Goal: Information Seeking & Learning: Learn about a topic

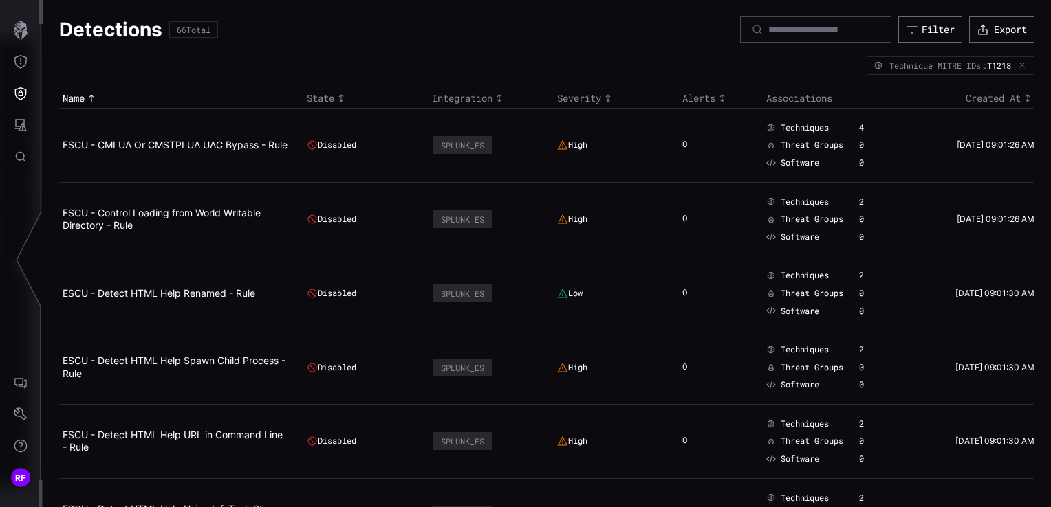
click at [115, 25] on h1 "Detections" at bounding box center [110, 29] width 103 height 25
click at [21, 98] on icon "Defense Surface" at bounding box center [21, 94] width 14 height 14
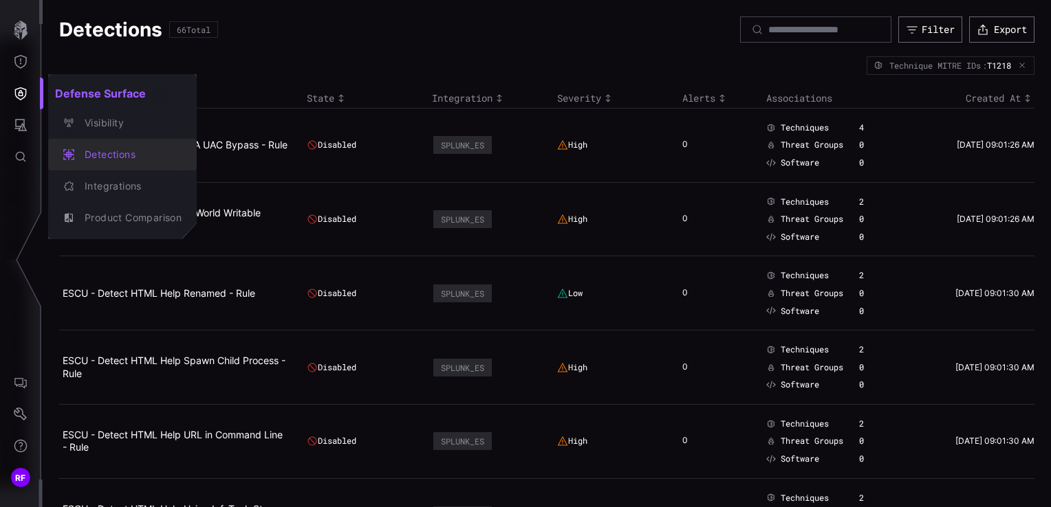
click at [100, 155] on div "Detections" at bounding box center [130, 154] width 104 height 17
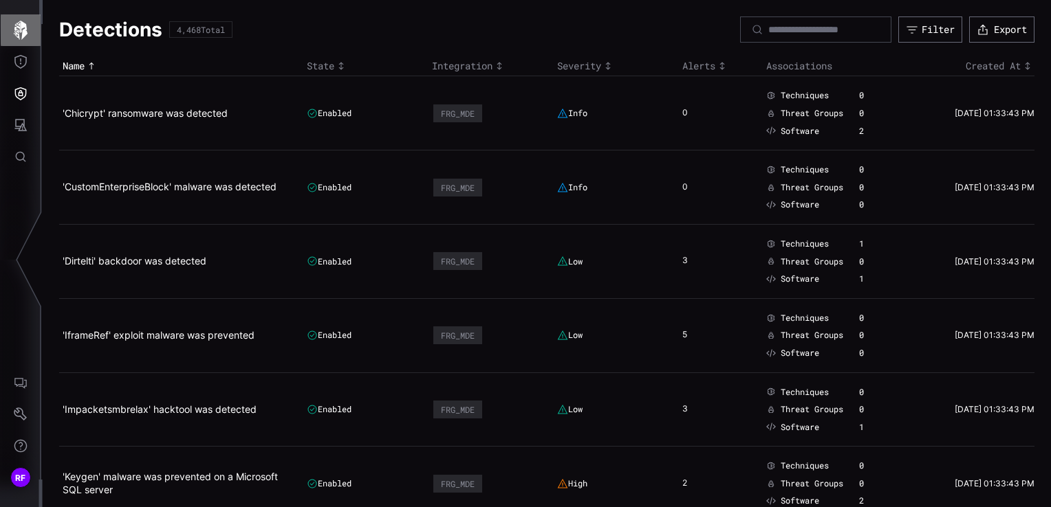
click at [20, 38] on icon "button" at bounding box center [20, 30] width 19 height 19
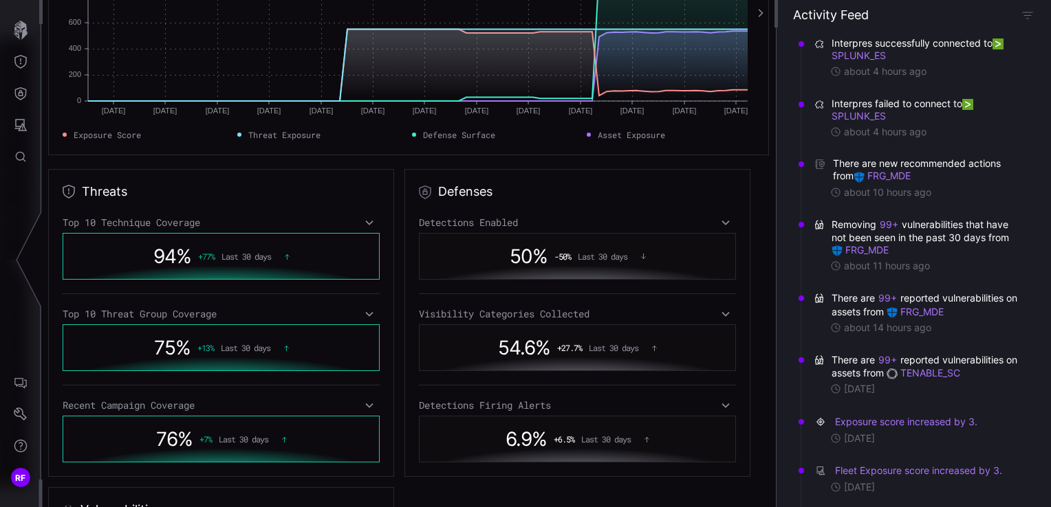
scroll to position [275, 0]
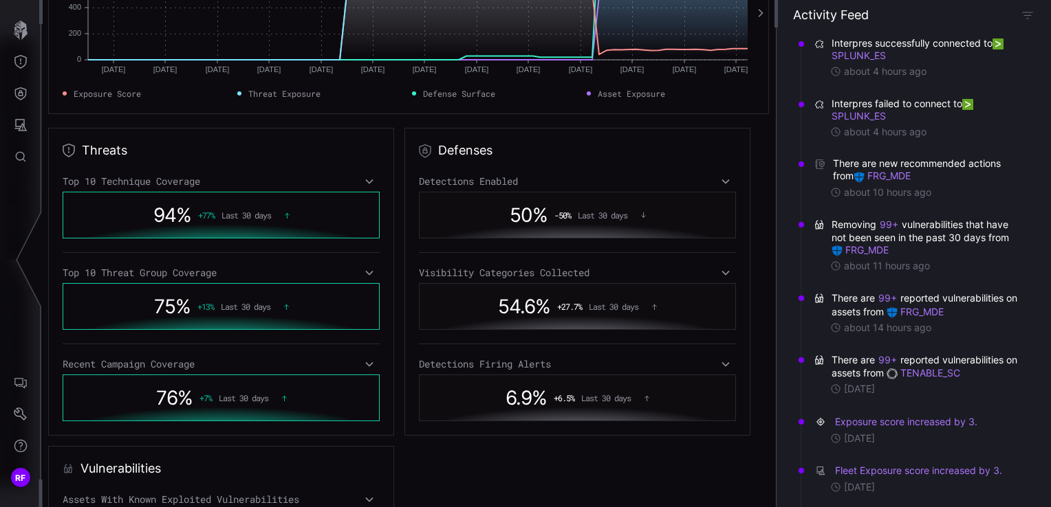
click at [369, 182] on icon at bounding box center [369, 181] width 10 height 11
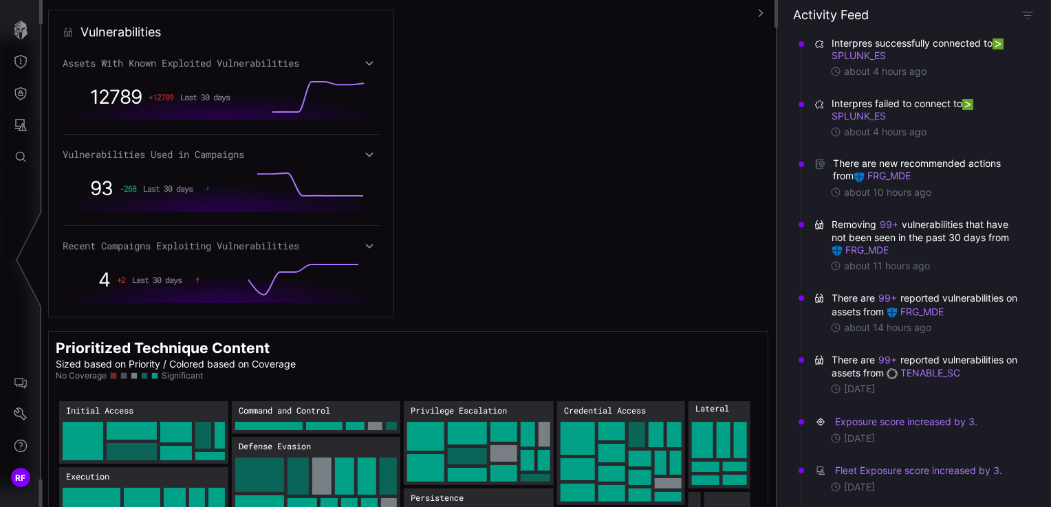
scroll to position [1264, 0]
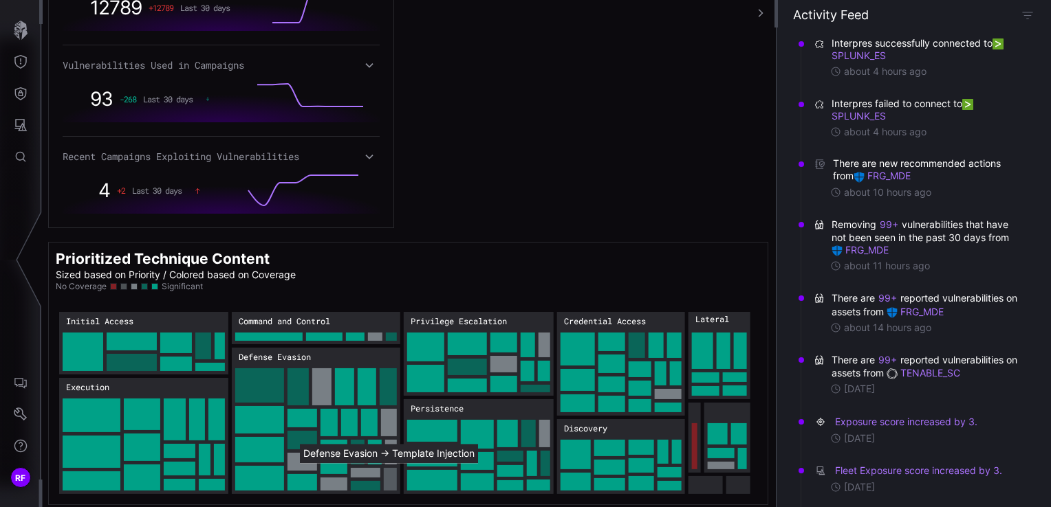
click at [390, 472] on rect "Defense Evasion → Defense Evasion:Template Injection: 18" at bounding box center [390, 479] width 13 height 23
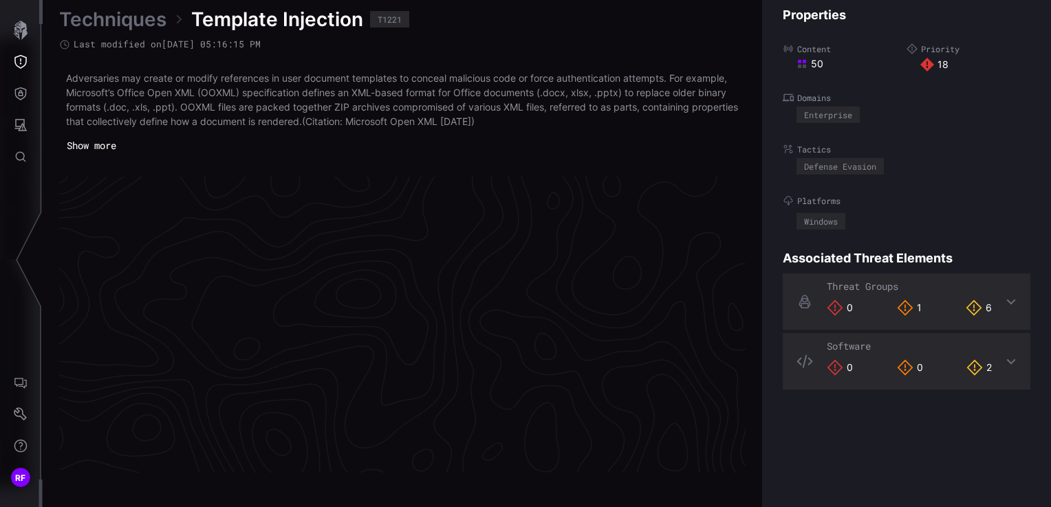
scroll to position [2951, 693]
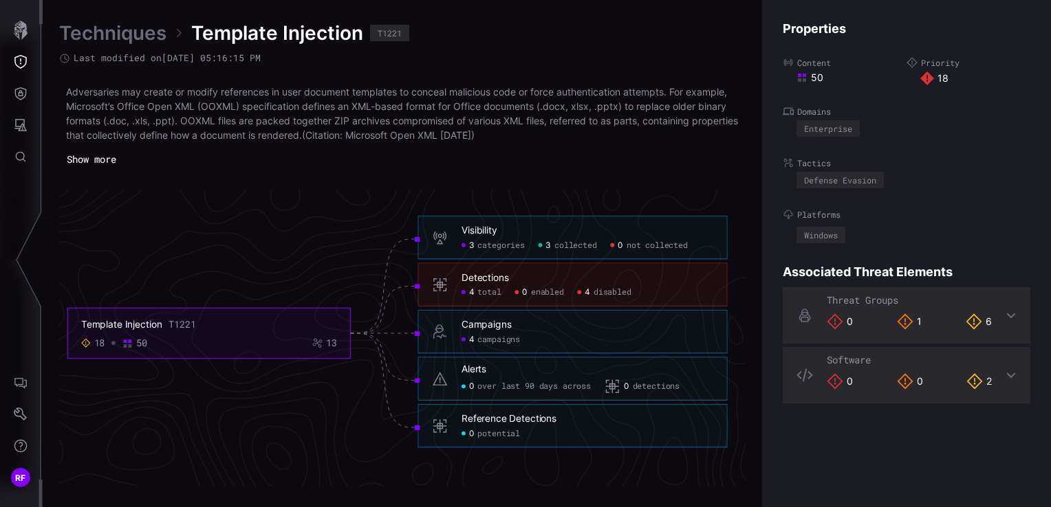
click at [520, 277] on h6 "Detections" at bounding box center [587, 278] width 252 height 12
click at [491, 277] on div "Detections" at bounding box center [484, 278] width 47 height 12
drag, startPoint x: 491, startPoint y: 277, endPoint x: 451, endPoint y: 287, distance: 41.2
click at [451, 287] on div "Detections 4 total 0 enabled 4 disabled" at bounding box center [571, 285] width 309 height 44
click at [438, 289] on icon at bounding box center [440, 285] width 16 height 16
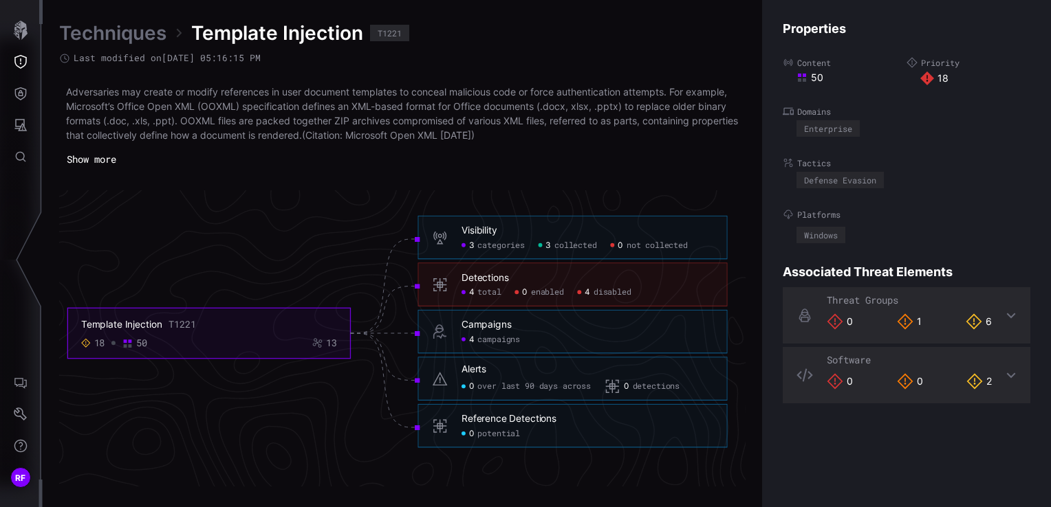
click at [586, 276] on h6 "Detections" at bounding box center [587, 278] width 252 height 12
click at [482, 288] on span "total" at bounding box center [488, 292] width 23 height 10
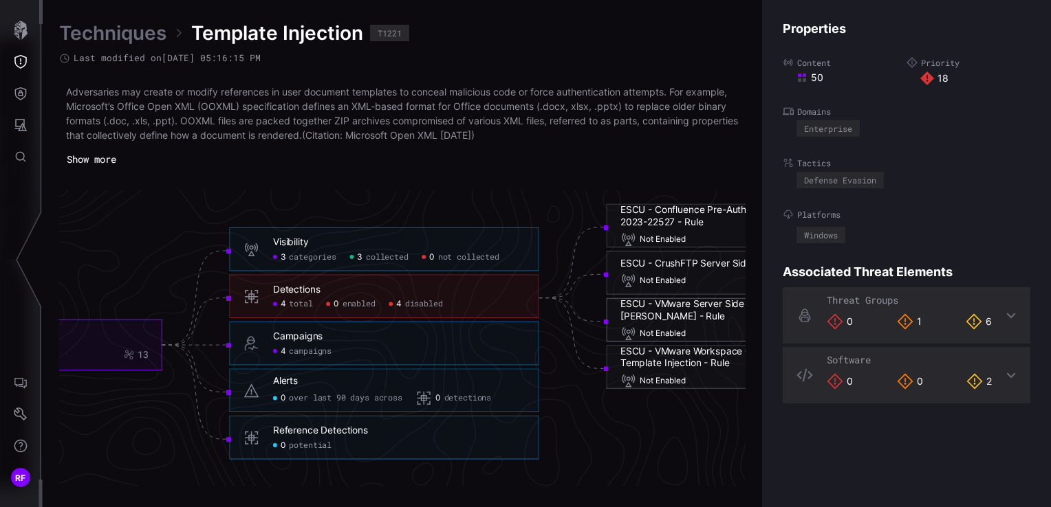
scroll to position [2951, 1174]
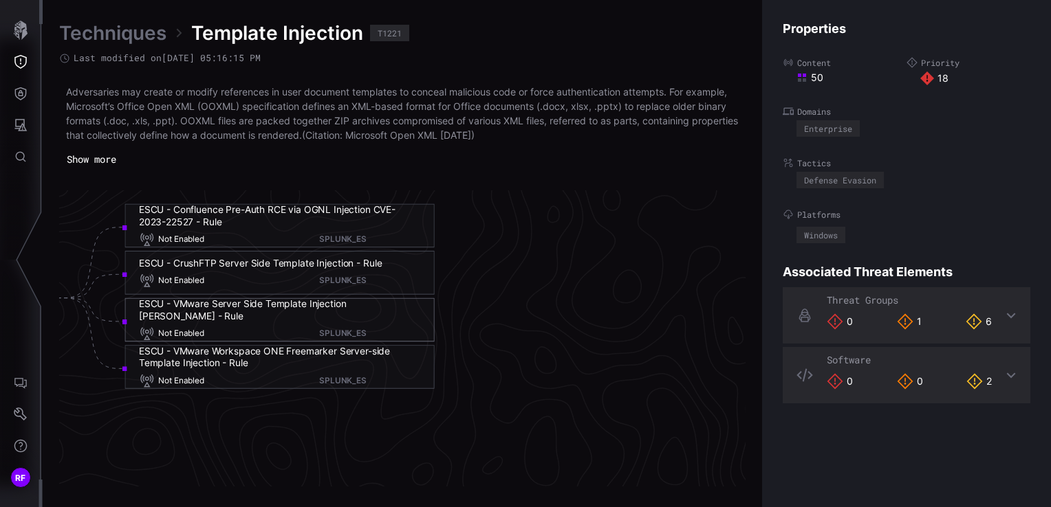
drag, startPoint x: 393, startPoint y: 261, endPoint x: 138, endPoint y: 261, distance: 255.8
click at [139, 263] on h6 "ESCU - CrushFTP Server Side Template Injection - Rule" at bounding box center [279, 263] width 281 height 12
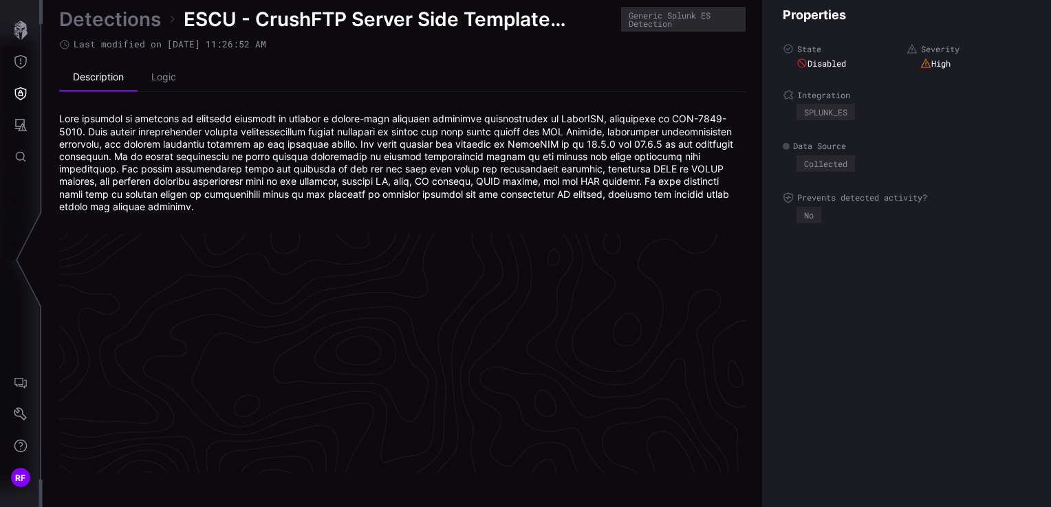
scroll to position [2979, 693]
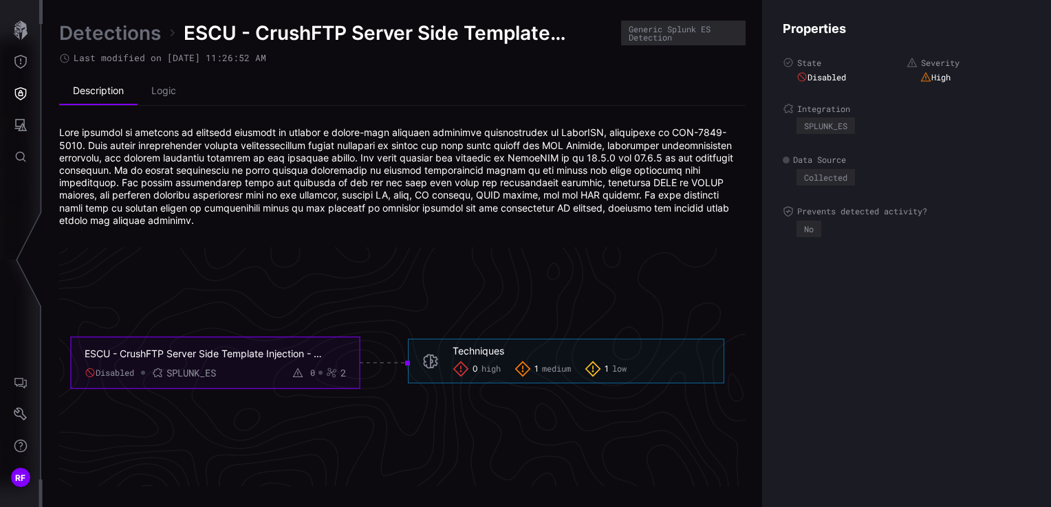
click at [159, 68] on div "Detections ESCU - CrushFTP Server Side Template Injection - Rule Generic Splunk…" at bounding box center [402, 124] width 686 height 206
click at [163, 95] on li "Logic" at bounding box center [164, 92] width 52 height 28
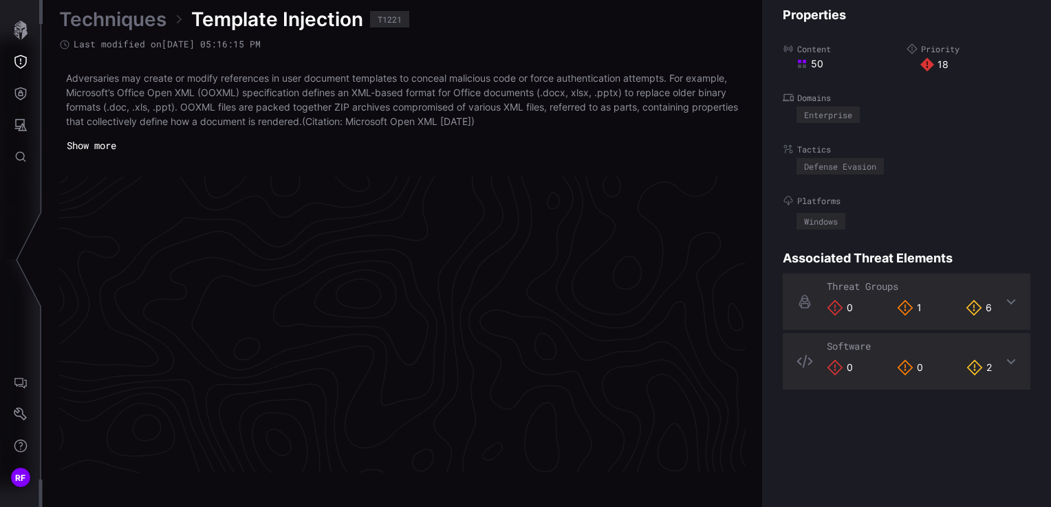
scroll to position [2951, 693]
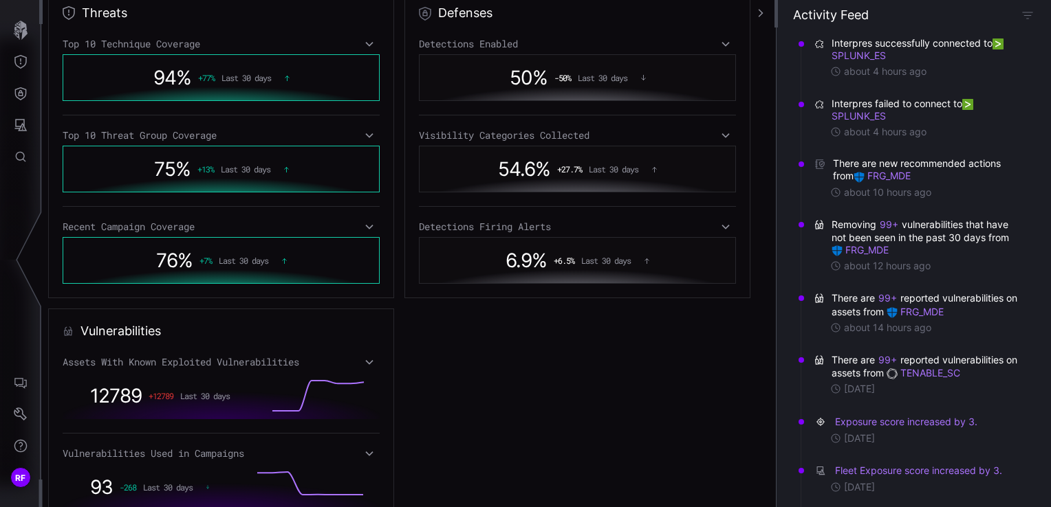
scroll to position [804, 0]
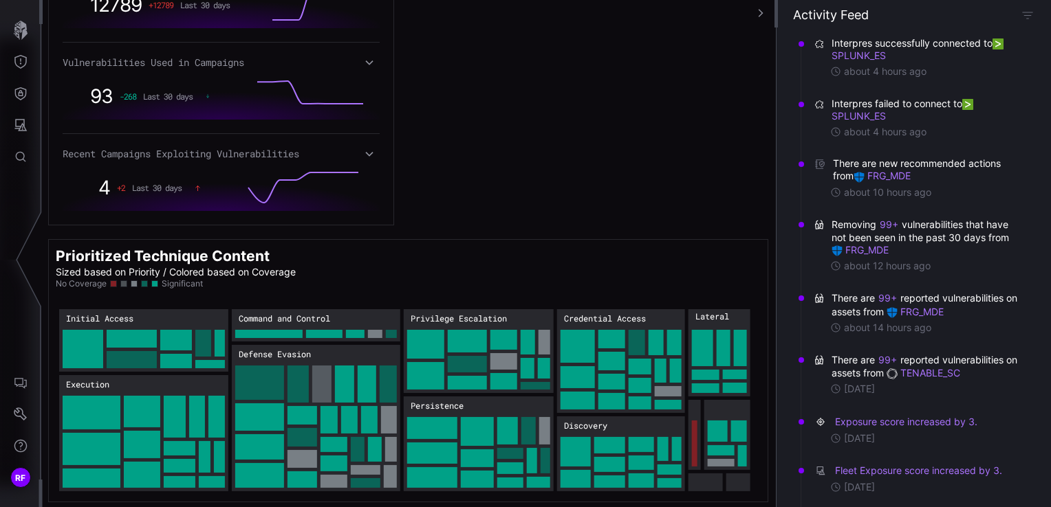
drag, startPoint x: 327, startPoint y: 397, endPoint x: 311, endPoint y: 365, distance: 35.7
click at [311, 365] on rect "Defense Evasion: 863" at bounding box center [316, 418] width 168 height 146
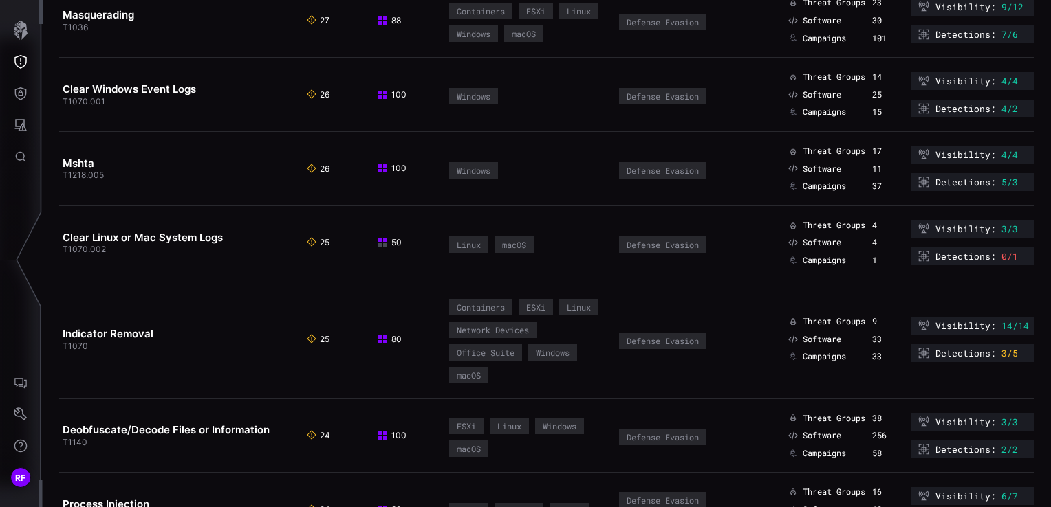
scroll to position [1100, 0]
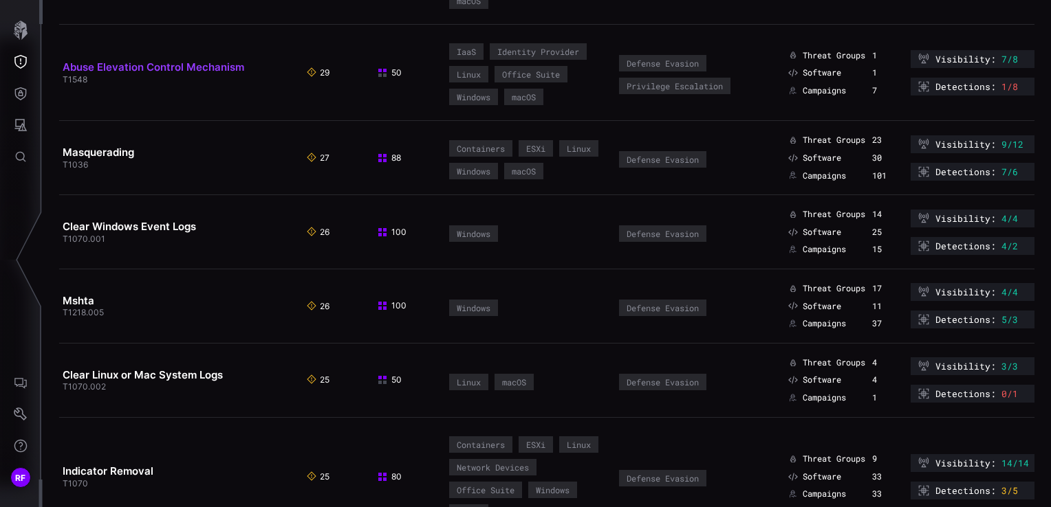
click at [99, 61] on link "Abuse Elevation Control Mechanism" at bounding box center [154, 67] width 182 height 13
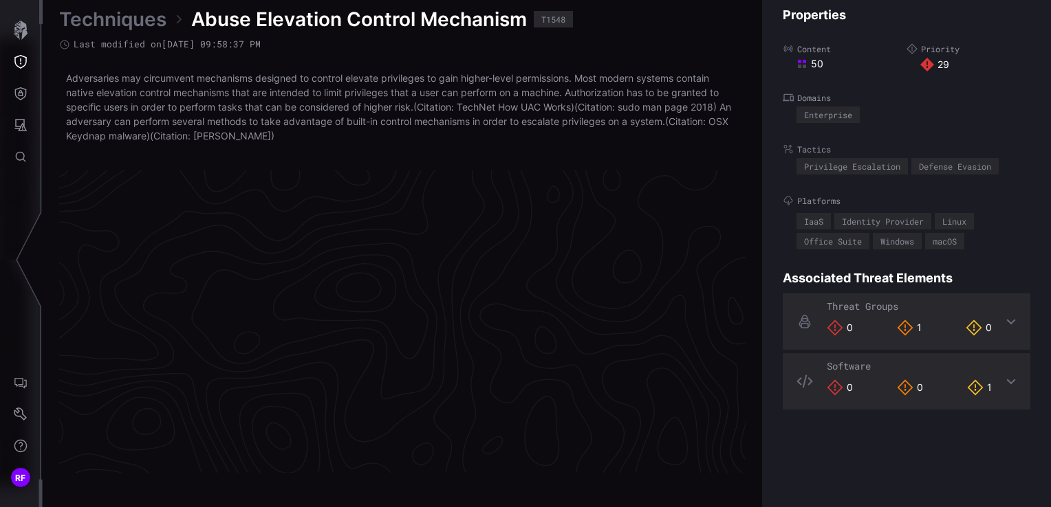
scroll to position [2948, 693]
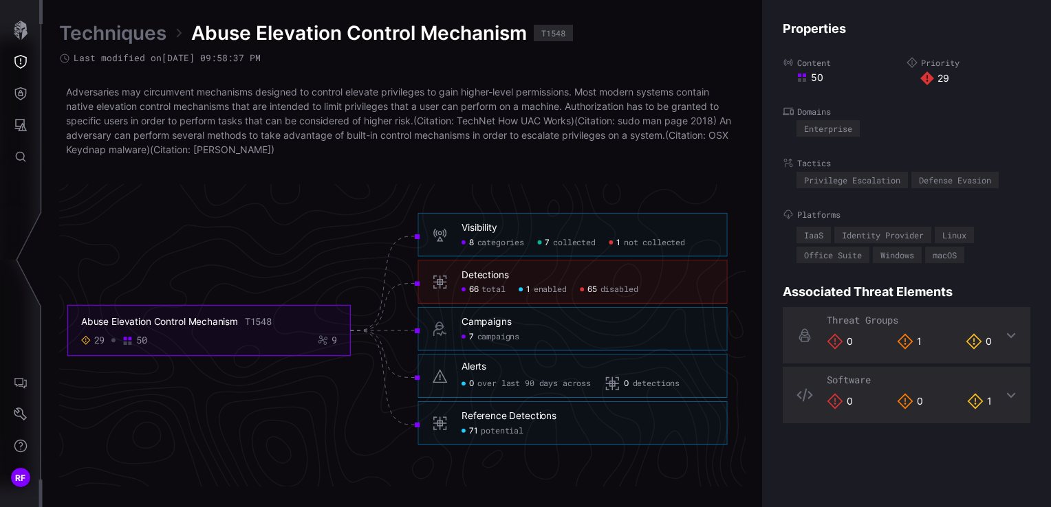
click at [487, 290] on span "total" at bounding box center [492, 290] width 23 height 10
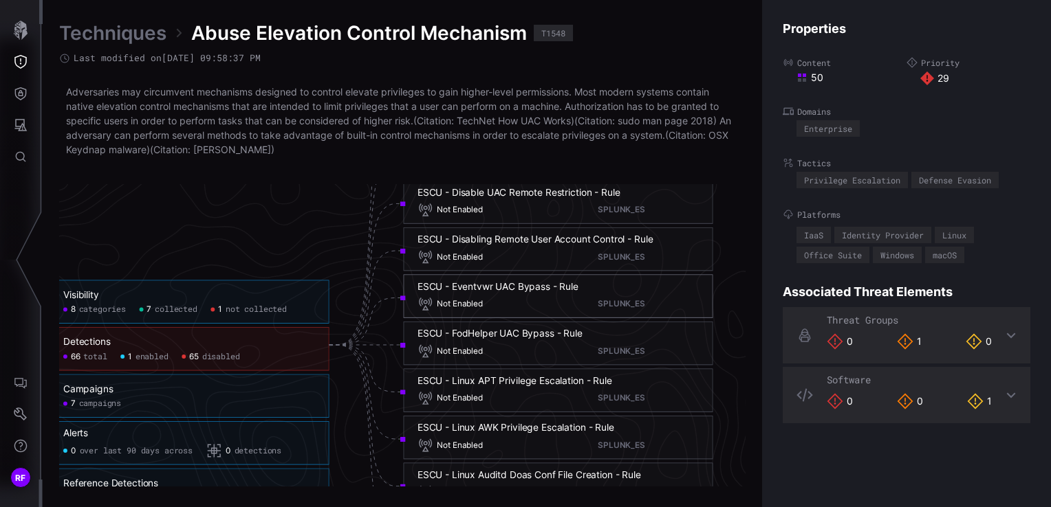
scroll to position [2948, 899]
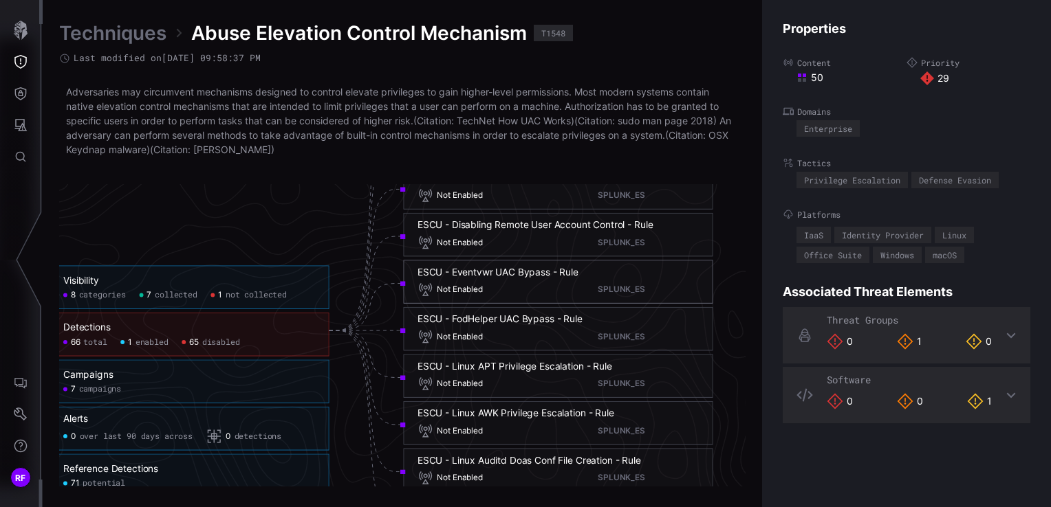
copy div "ESCU - Eventvwr UAC Bypass - Rule"
drag, startPoint x: 586, startPoint y: 273, endPoint x: 415, endPoint y: 275, distance: 170.5
click at [415, 275] on div "ESCU - Eventvwr UAC Bypass - Rule Not Enabled SPLUNK_ES" at bounding box center [557, 282] width 309 height 44
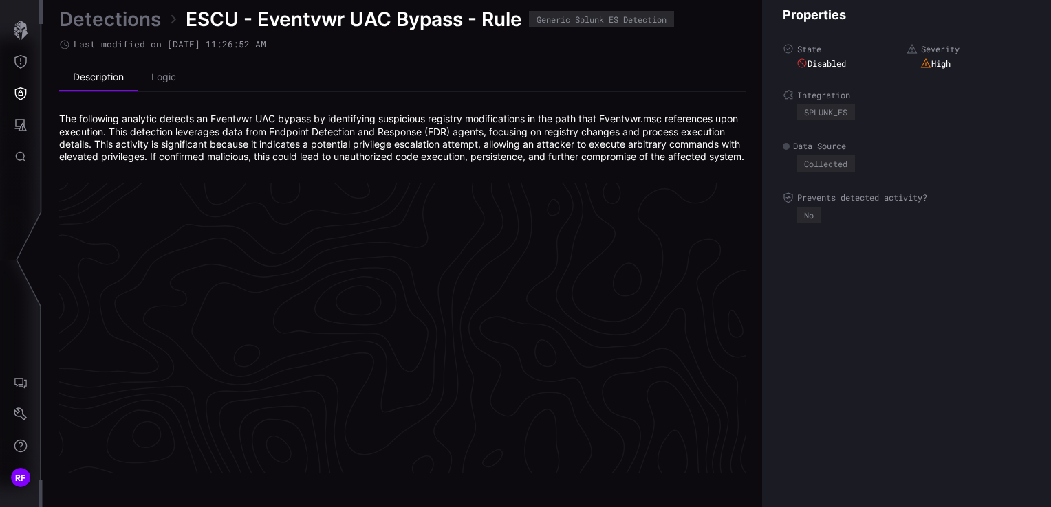
scroll to position [2960, 693]
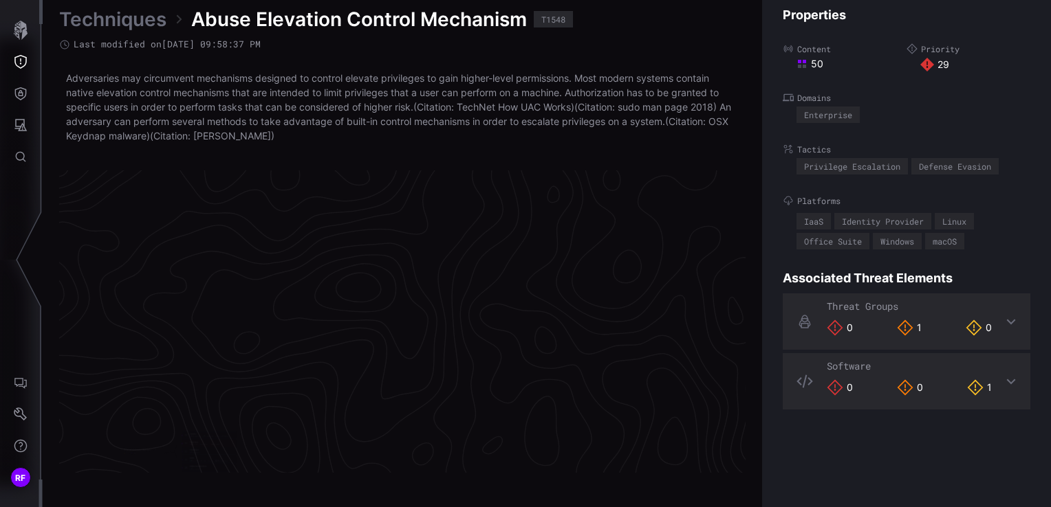
scroll to position [2948, 693]
